Goal: Information Seeking & Learning: Find specific fact

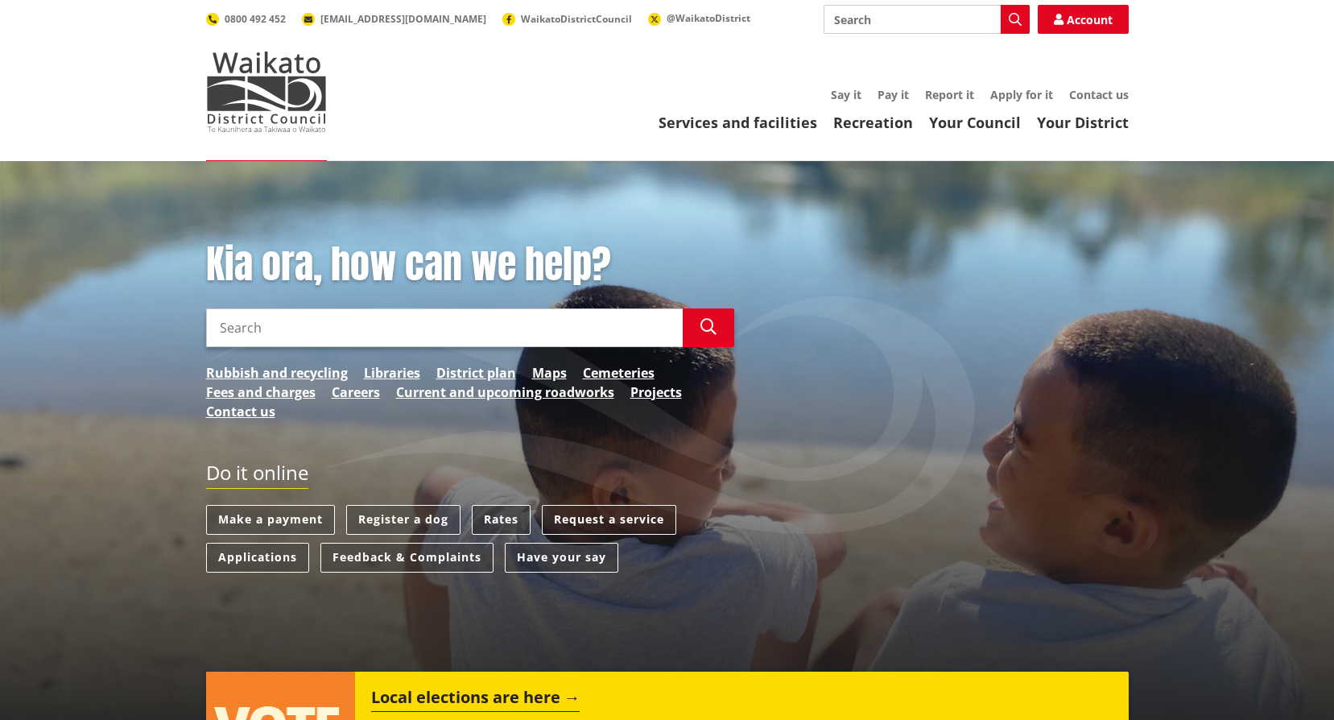
click at [497, 516] on link "Rates" at bounding box center [501, 520] width 59 height 30
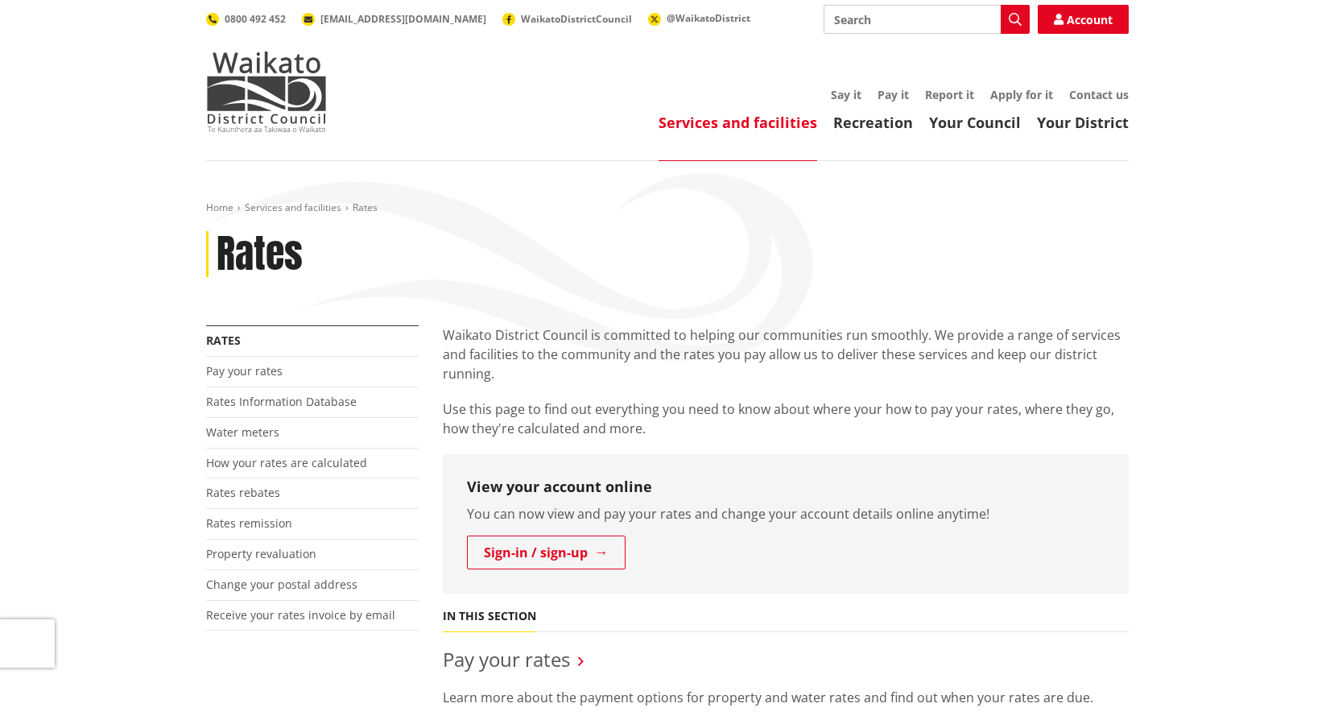
scroll to position [241, 0]
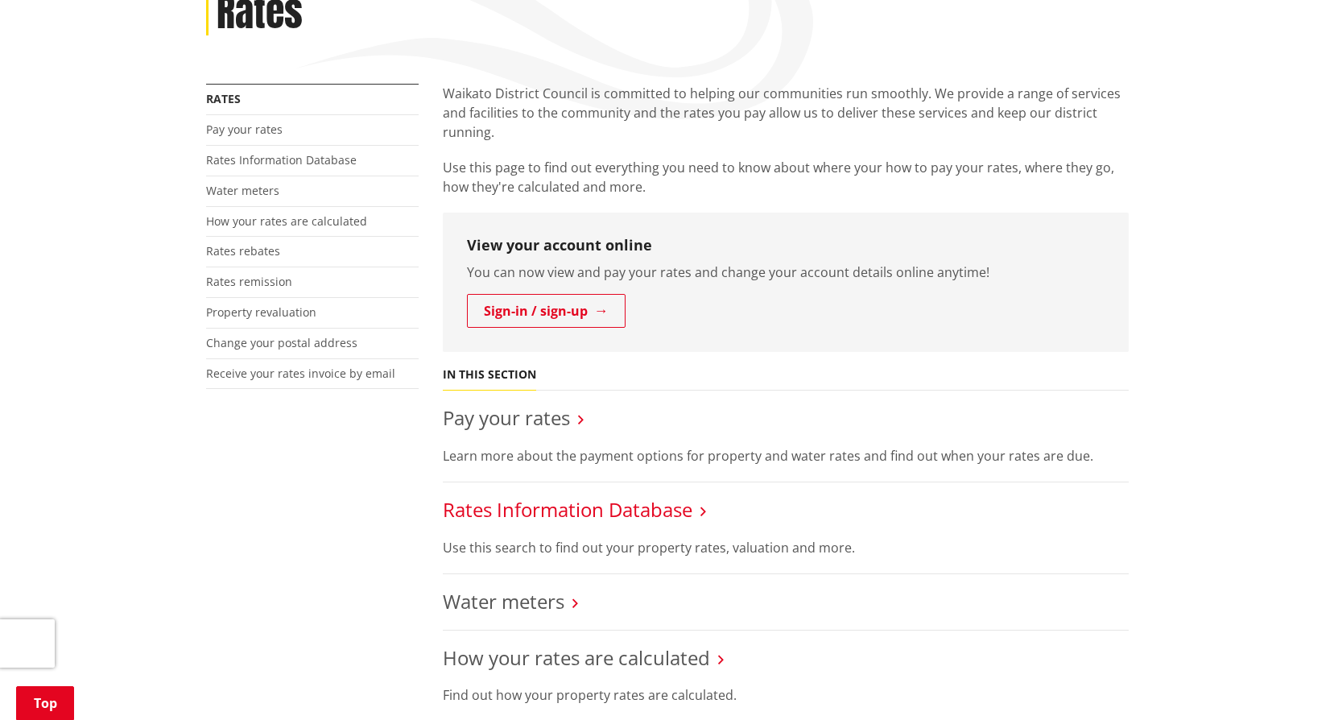
click at [622, 511] on link "Rates Information Database" at bounding box center [567, 509] width 249 height 27
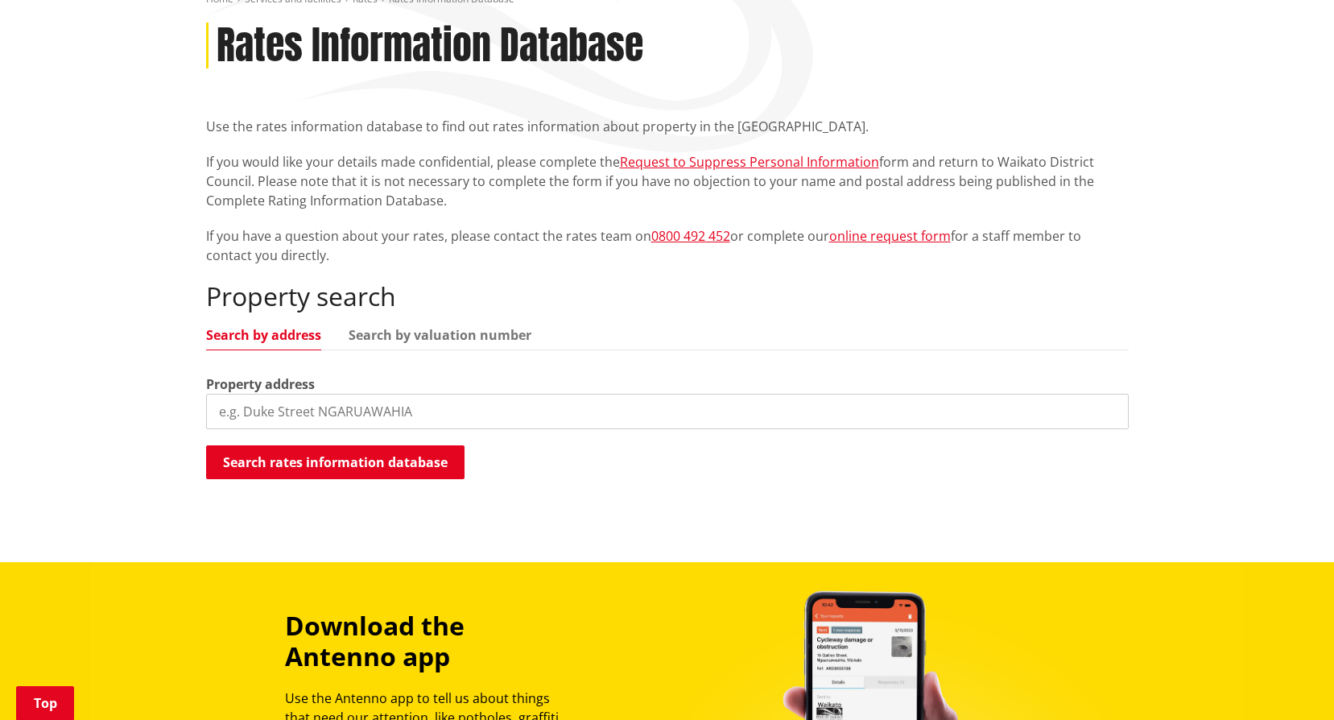
scroll to position [212, 0]
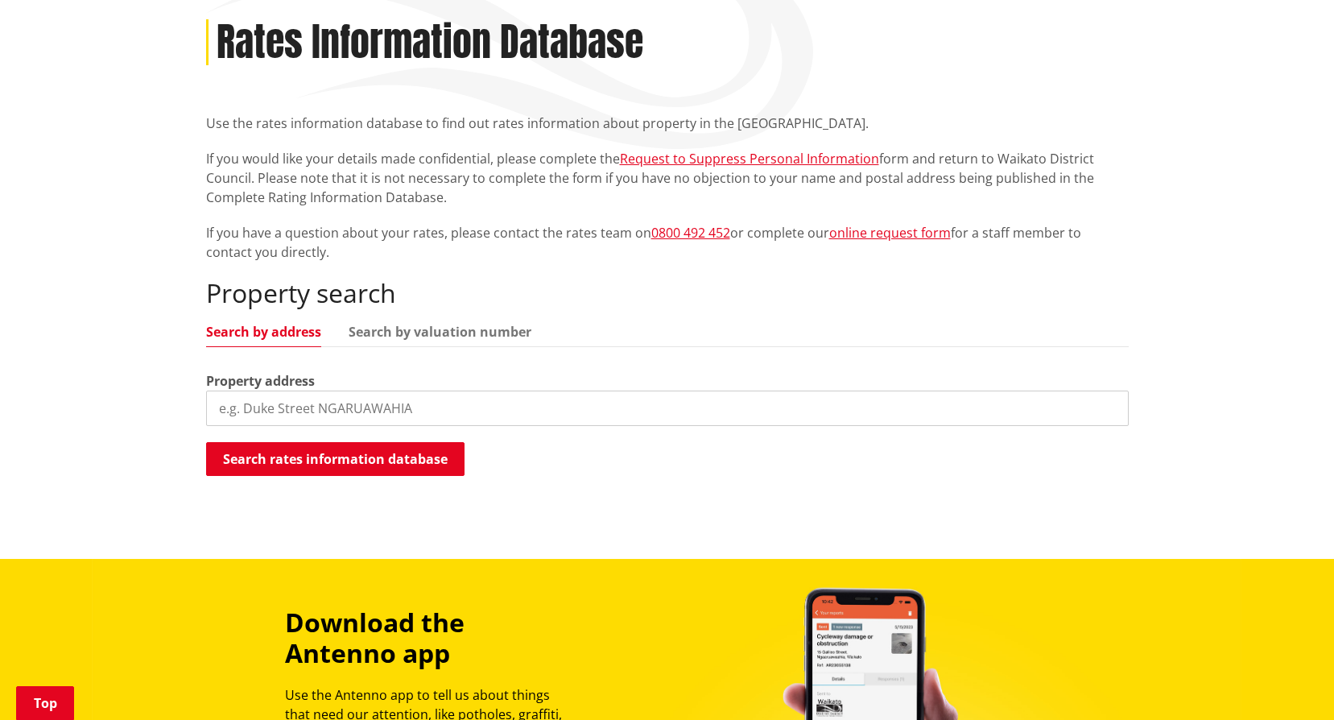
drag, startPoint x: 281, startPoint y: 419, endPoint x: 347, endPoint y: 392, distance: 71.1
click at [281, 418] on input "search" at bounding box center [667, 407] width 922 height 35
type input "[STREET_ADDRESS]"
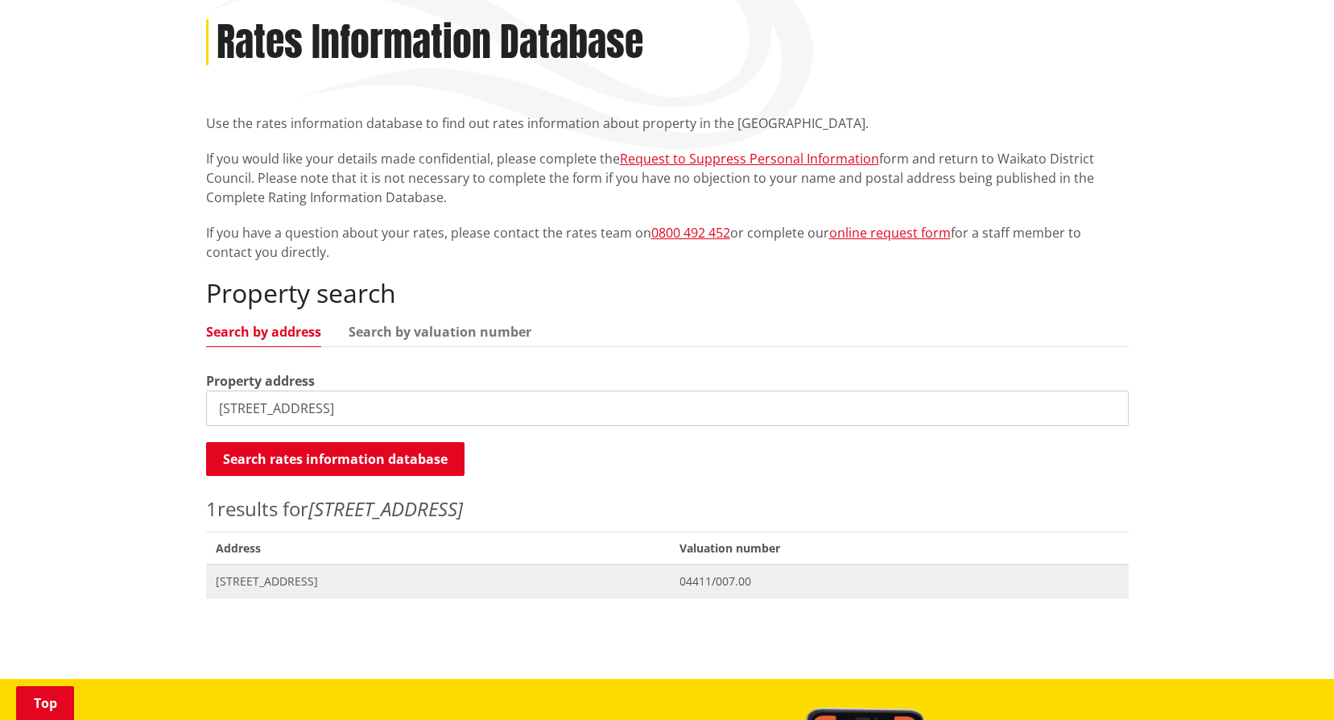
click at [304, 571] on span "Address [STREET_ADDRESS]" at bounding box center [438, 580] width 464 height 33
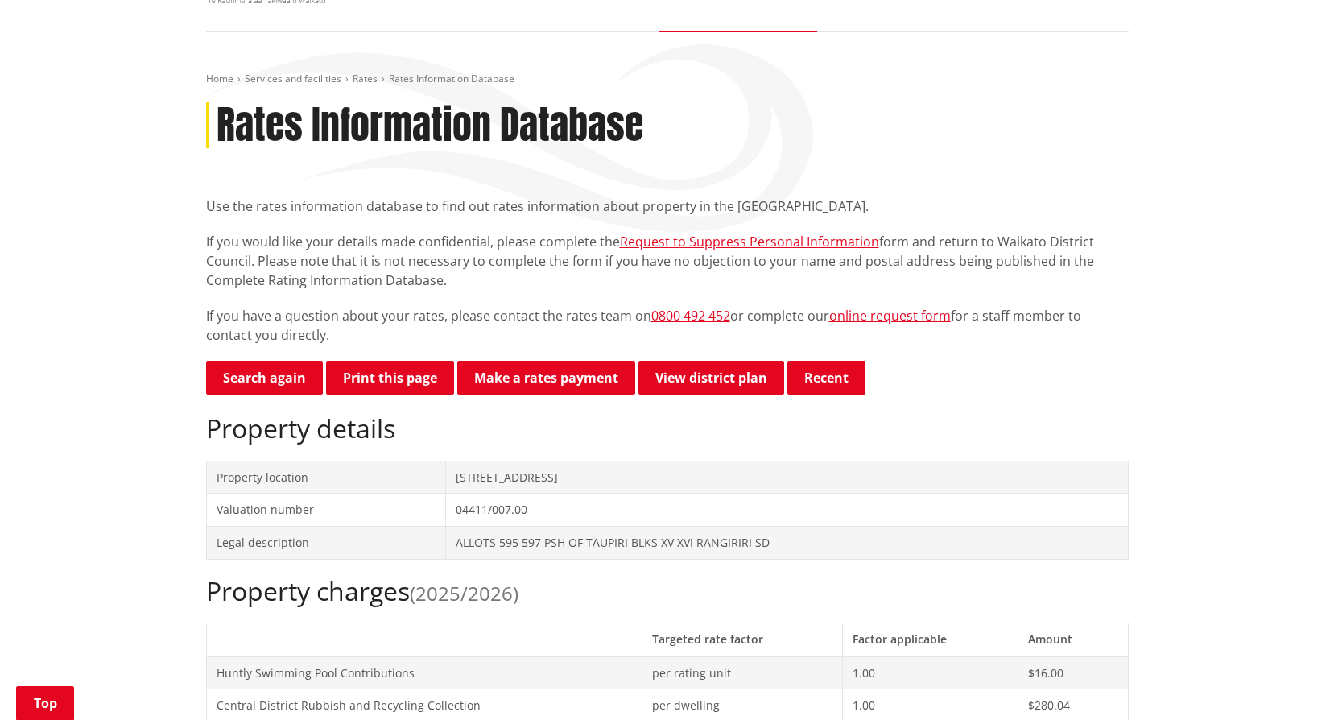
scroll to position [80, 0]
